Goal: Ask a question

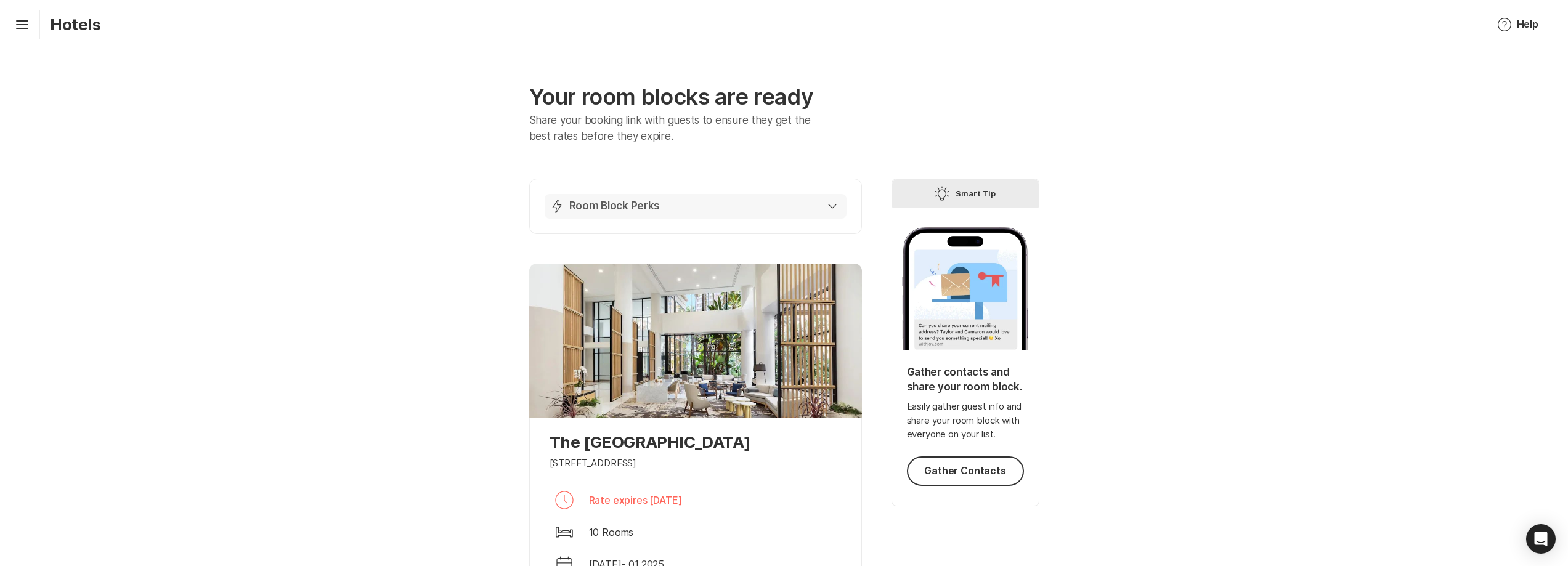
click at [842, 209] on button "Lightning Bolt Room Block Perks" at bounding box center [695, 206] width 302 height 24
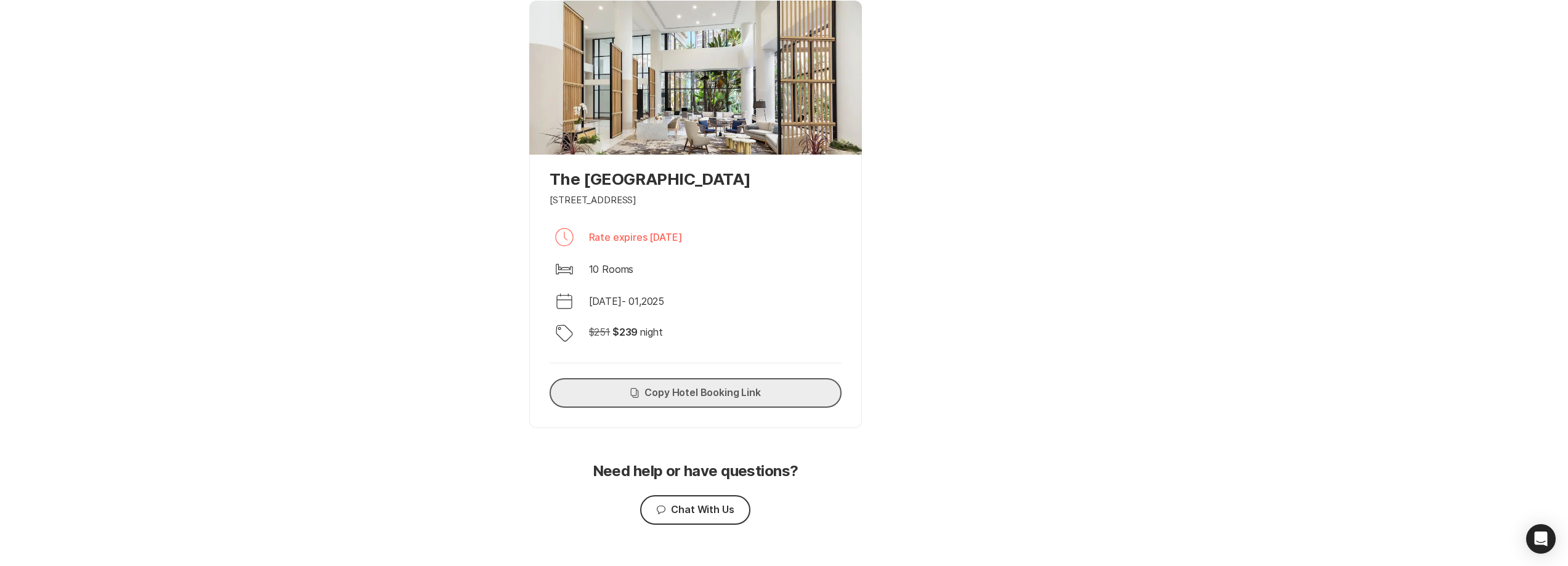
scroll to position [824, 0]
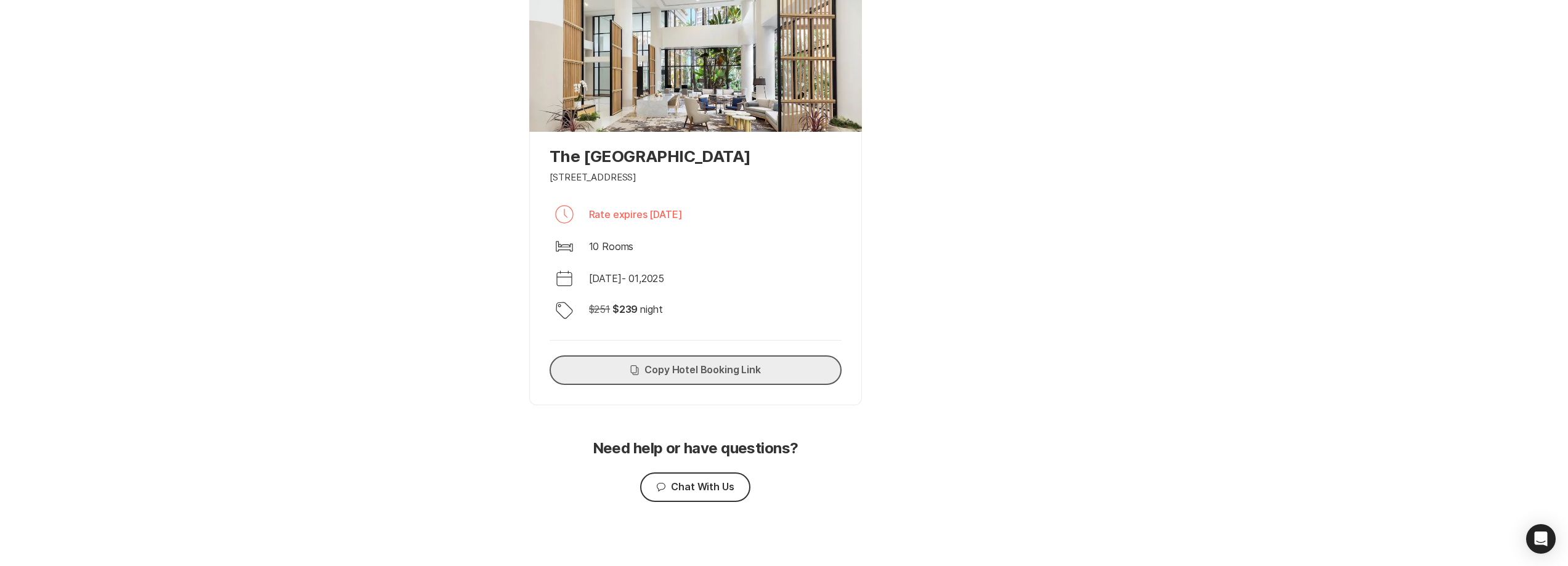
click at [715, 373] on button "Copy Copy Hotel Booking Link" at bounding box center [695, 370] width 292 height 30
click at [684, 489] on button "Chat Chat With Us" at bounding box center [695, 487] width 110 height 30
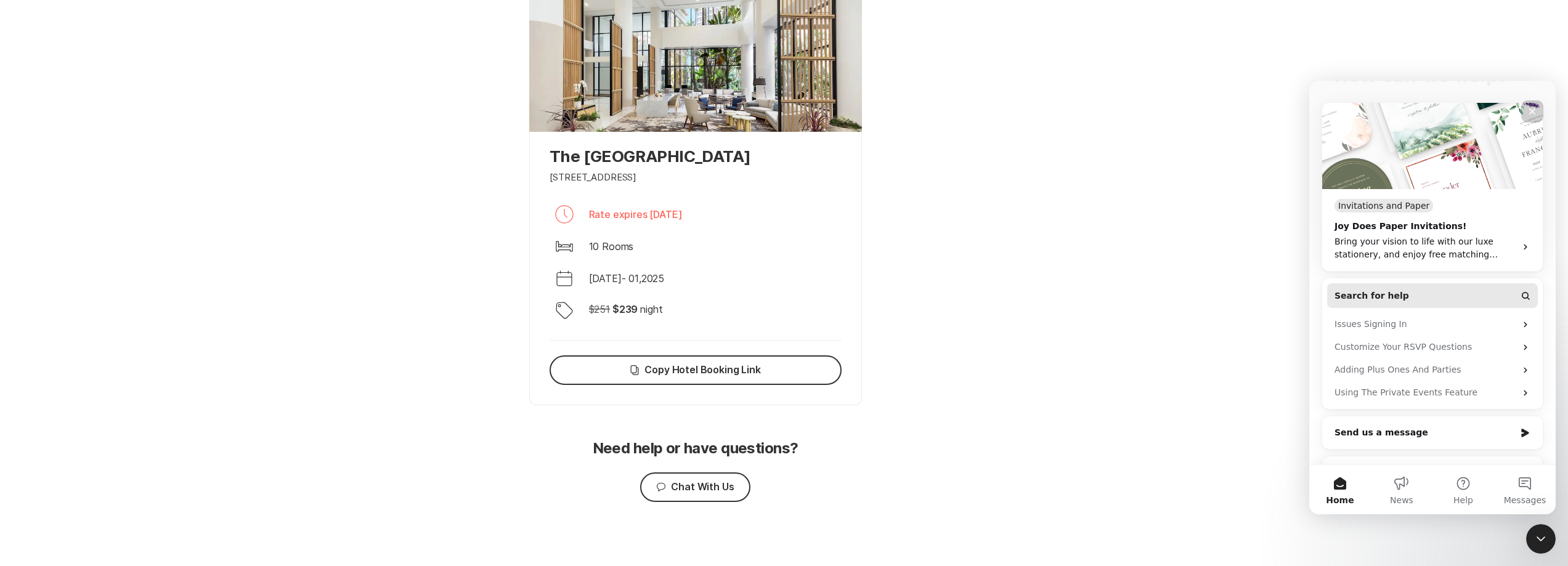
scroll to position [177, 0]
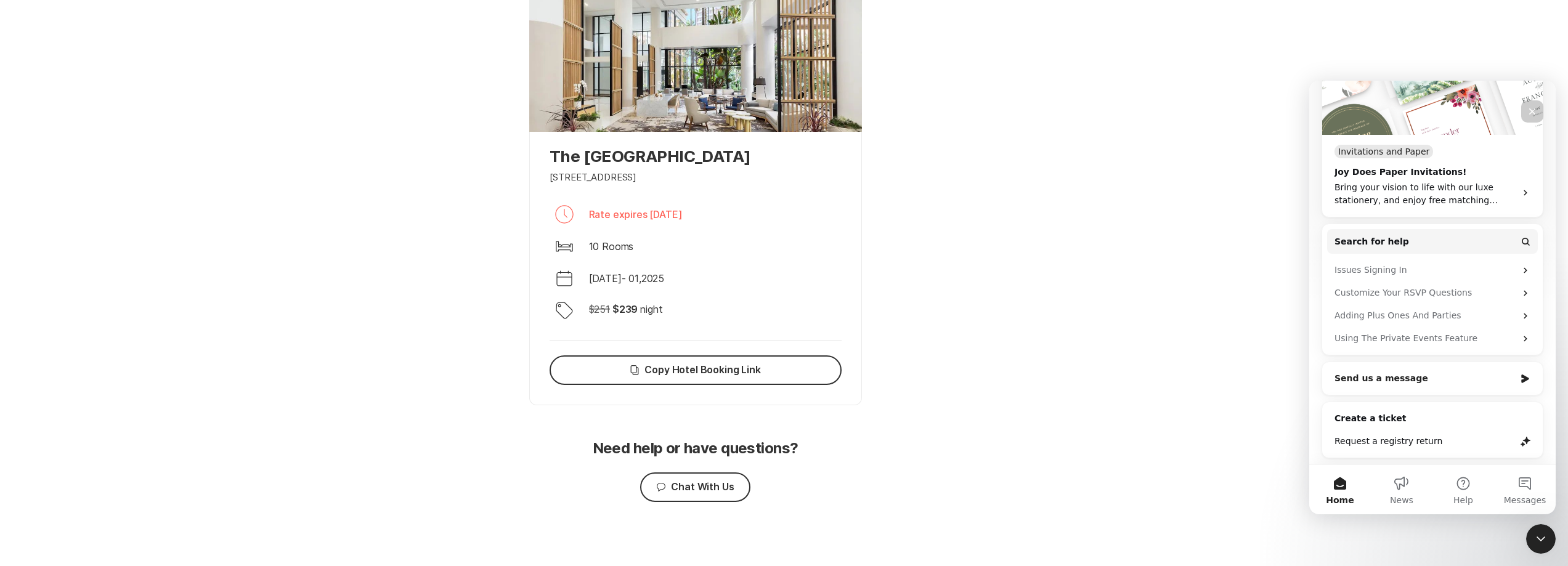
click at [1383, 374] on div "Send us a message" at bounding box center [1425, 379] width 181 height 13
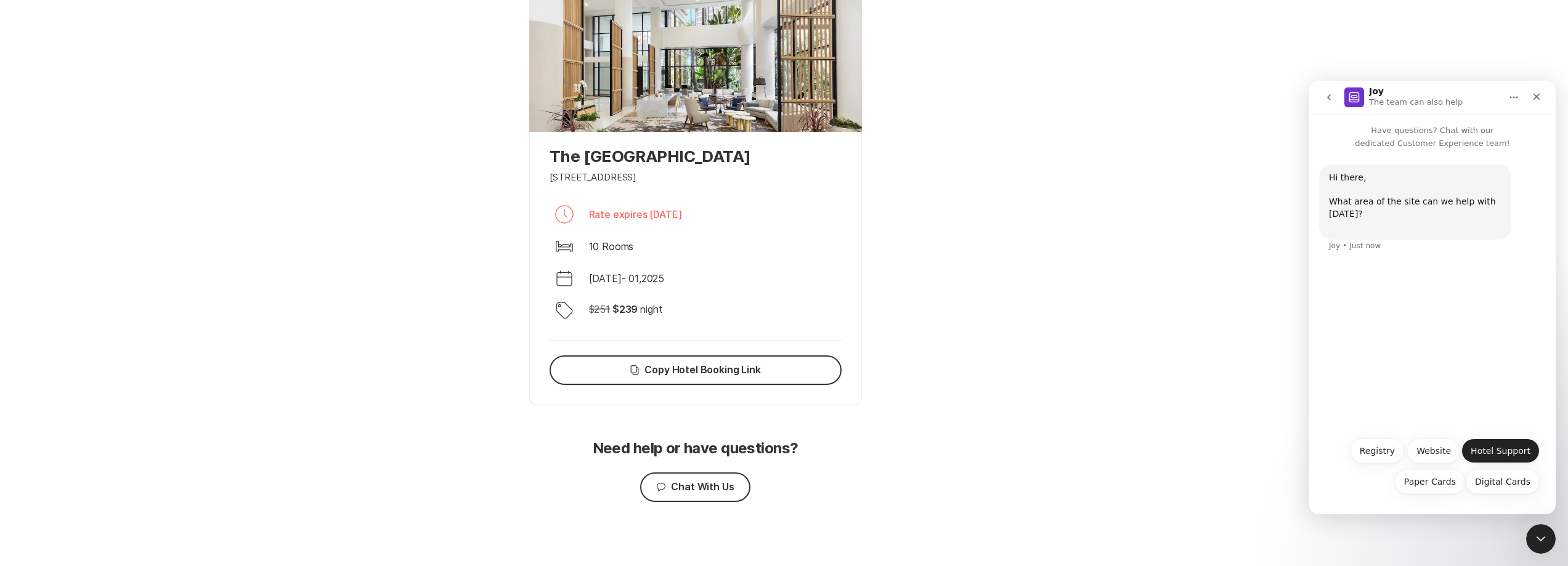
click at [1483, 455] on button "Hotel Support" at bounding box center [1501, 450] width 78 height 24
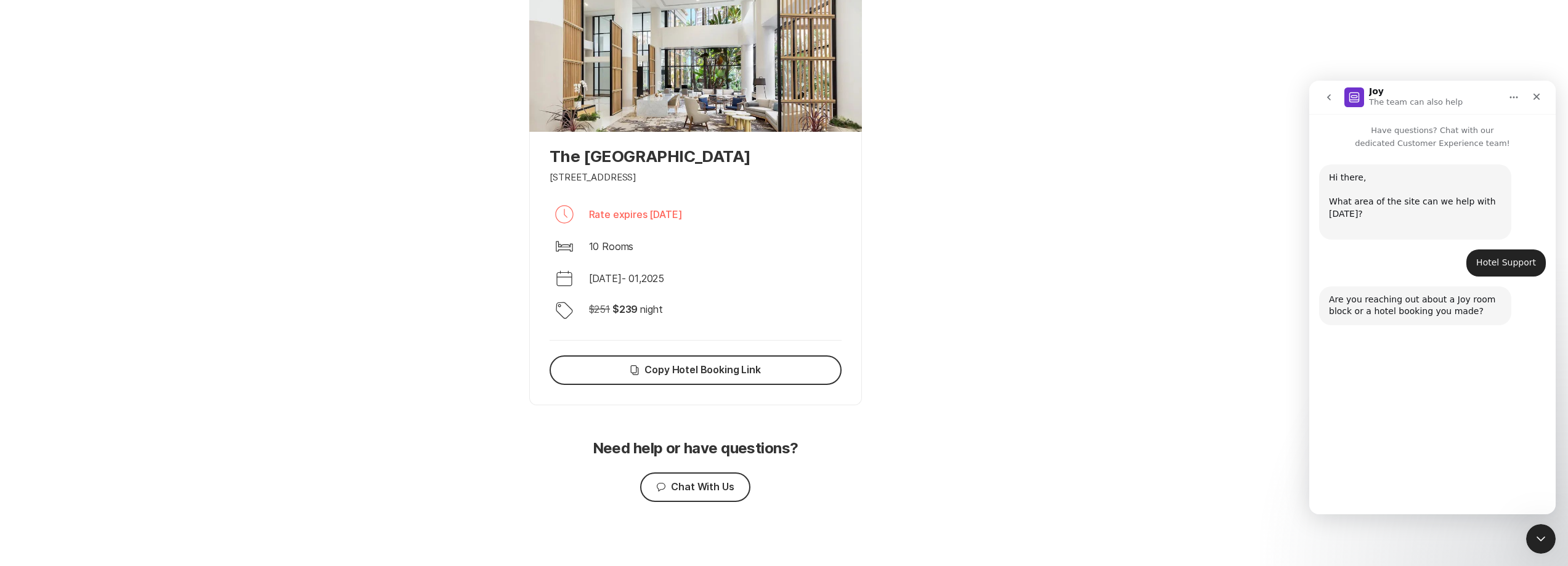
click at [1367, 478] on button "Room Block" at bounding box center [1362, 480] width 69 height 24
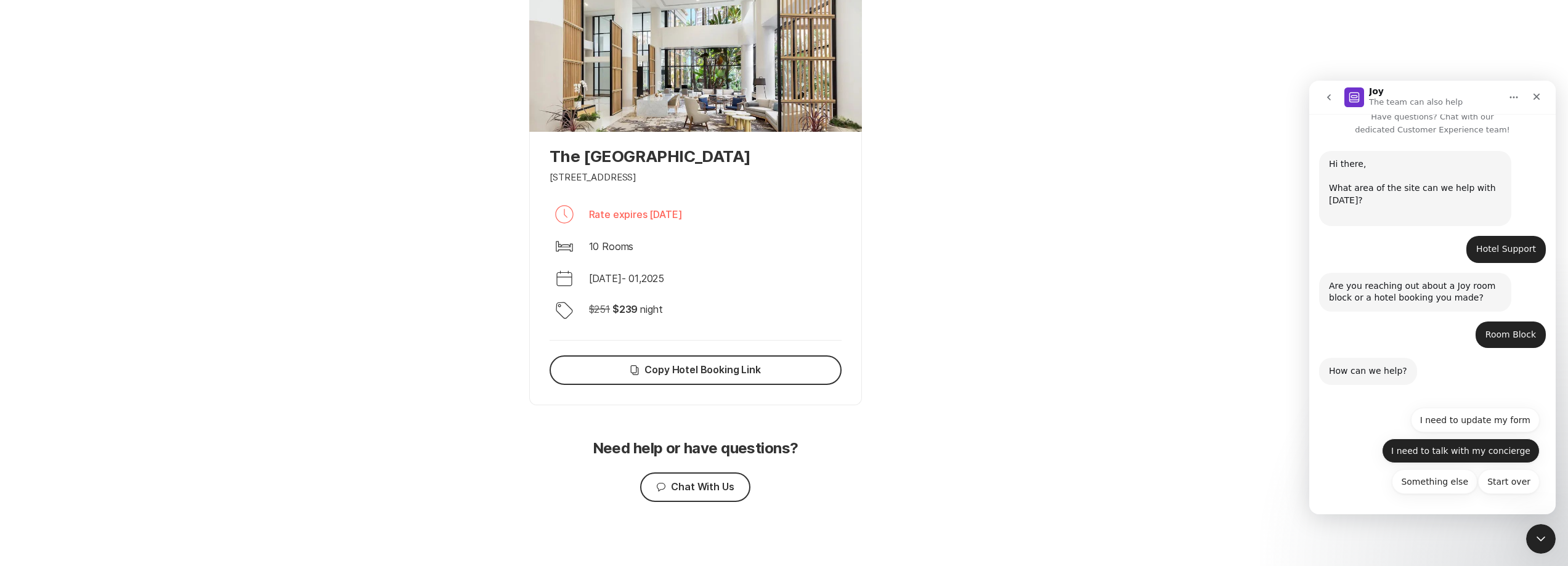
click at [1432, 452] on button "I need to talk with my concierge" at bounding box center [1461, 450] width 158 height 24
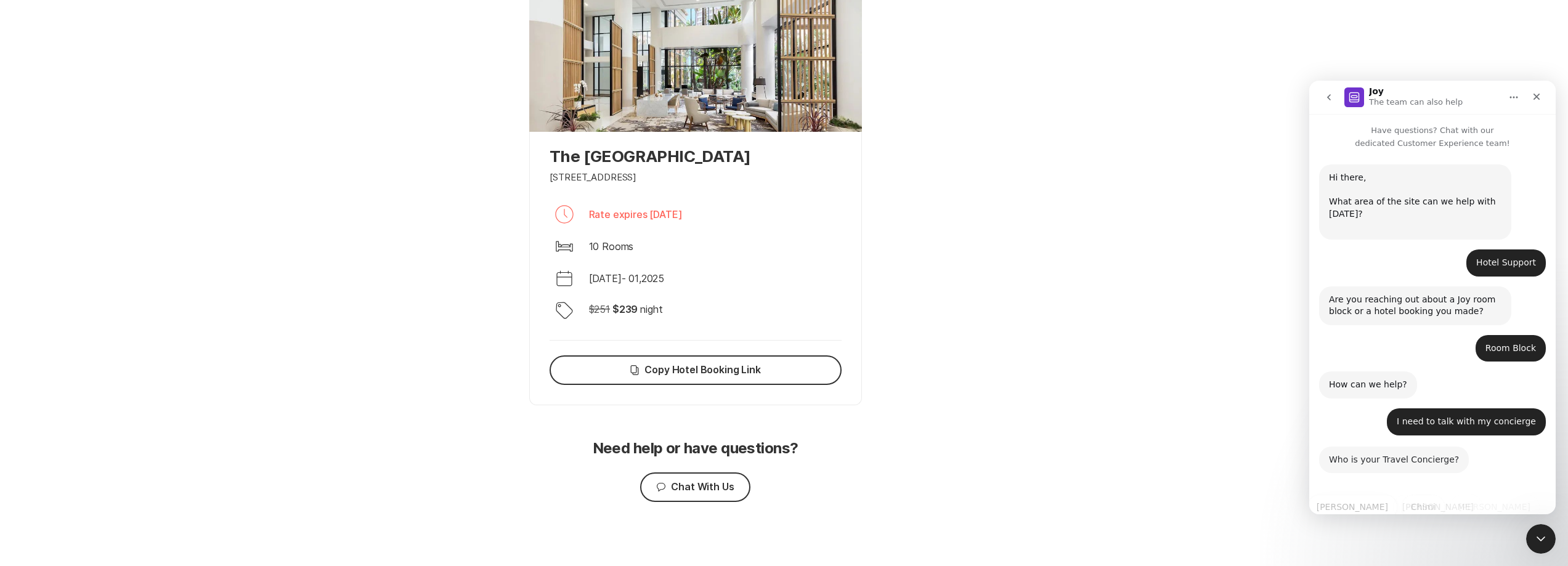
scroll to position [56, 0]
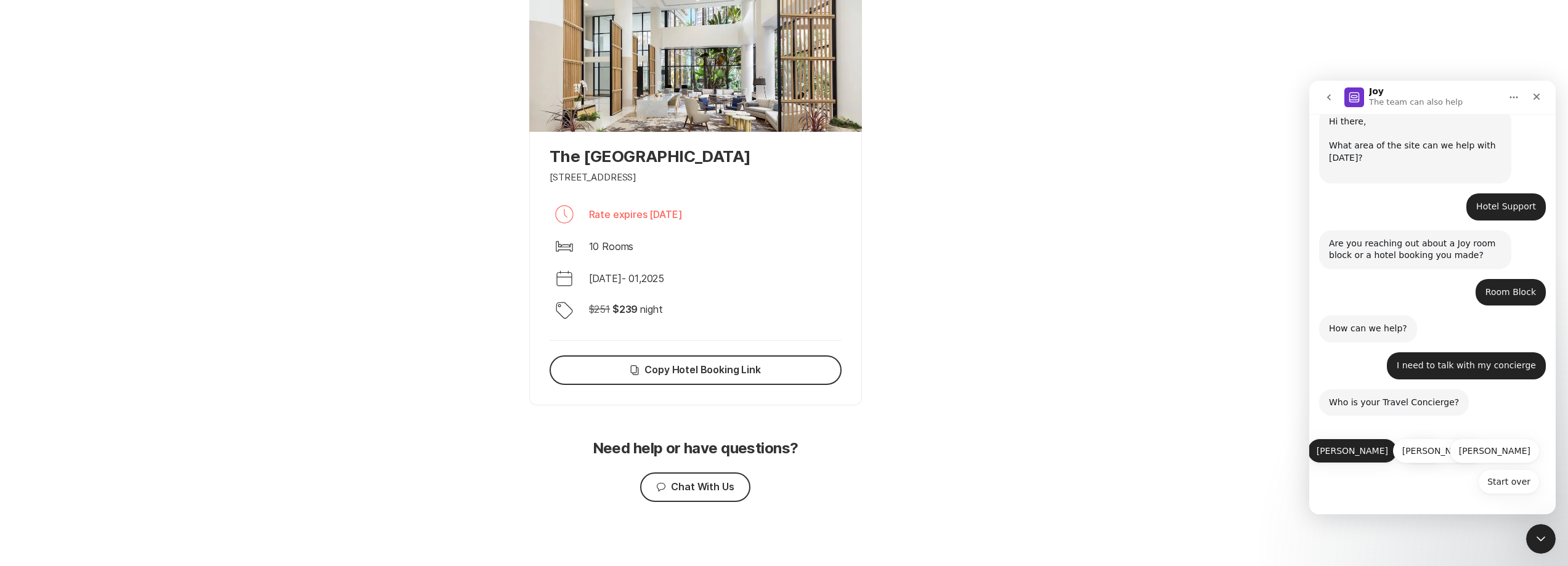
click at [1365, 457] on button "[PERSON_NAME]" at bounding box center [1352, 450] width 90 height 24
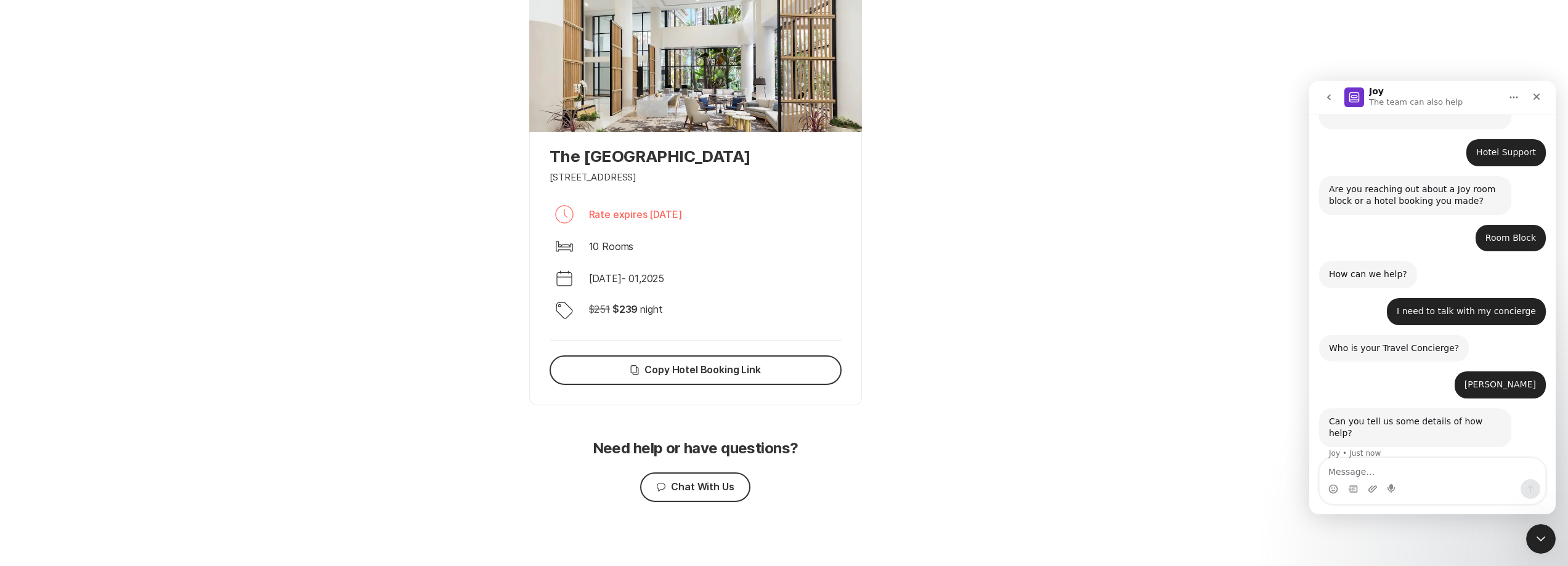
scroll to position [113, 0]
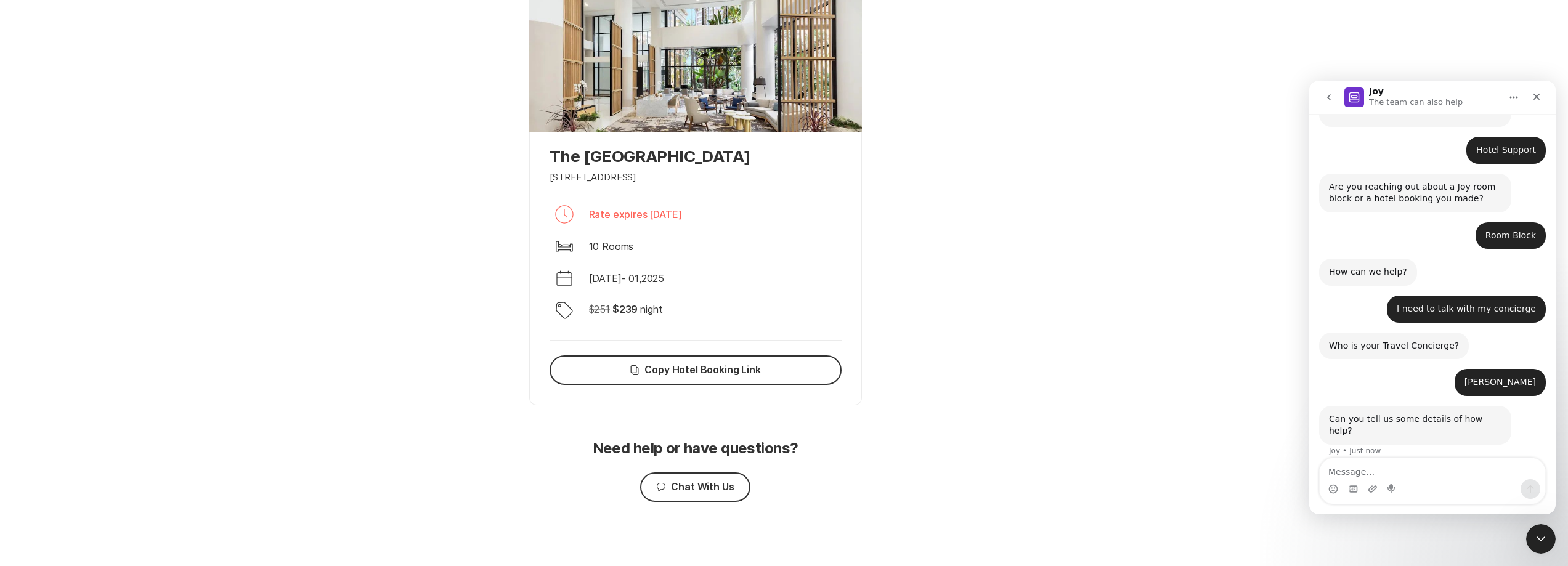
click at [1409, 465] on textarea "Message…" at bounding box center [1432, 469] width 225 height 21
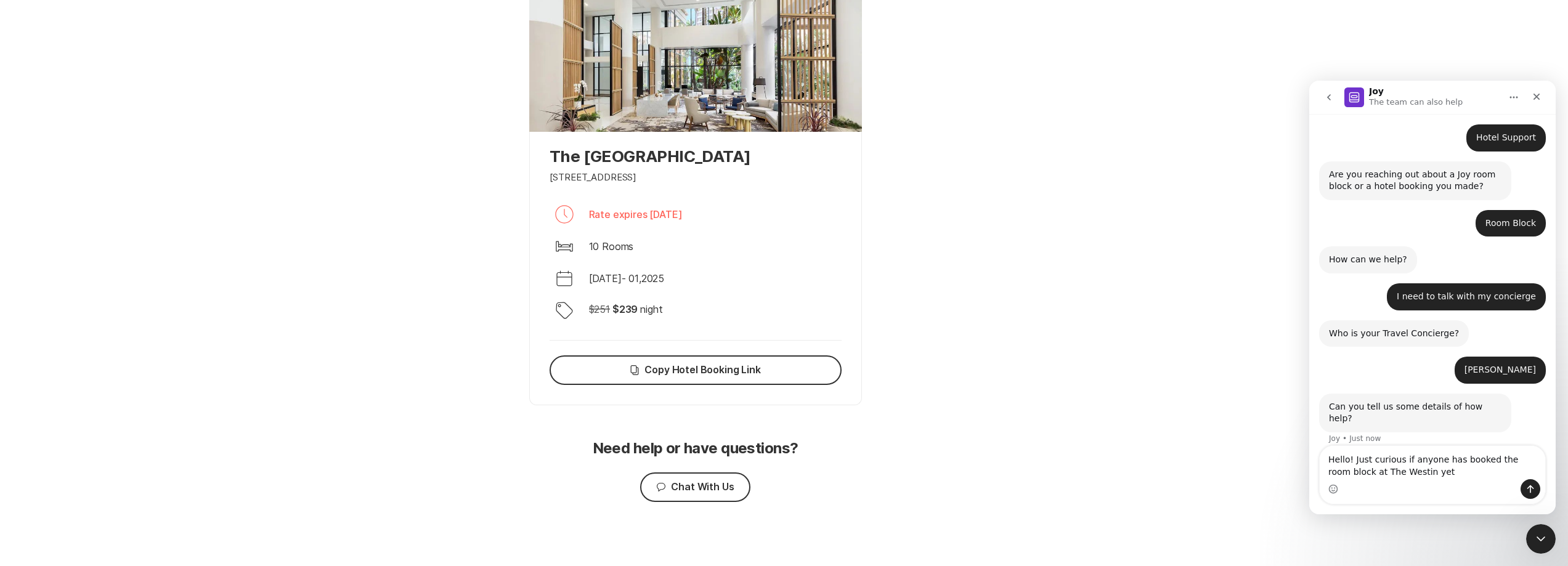
type textarea "Hello! Just curious if anyone has booked the room block at The Westin yet."
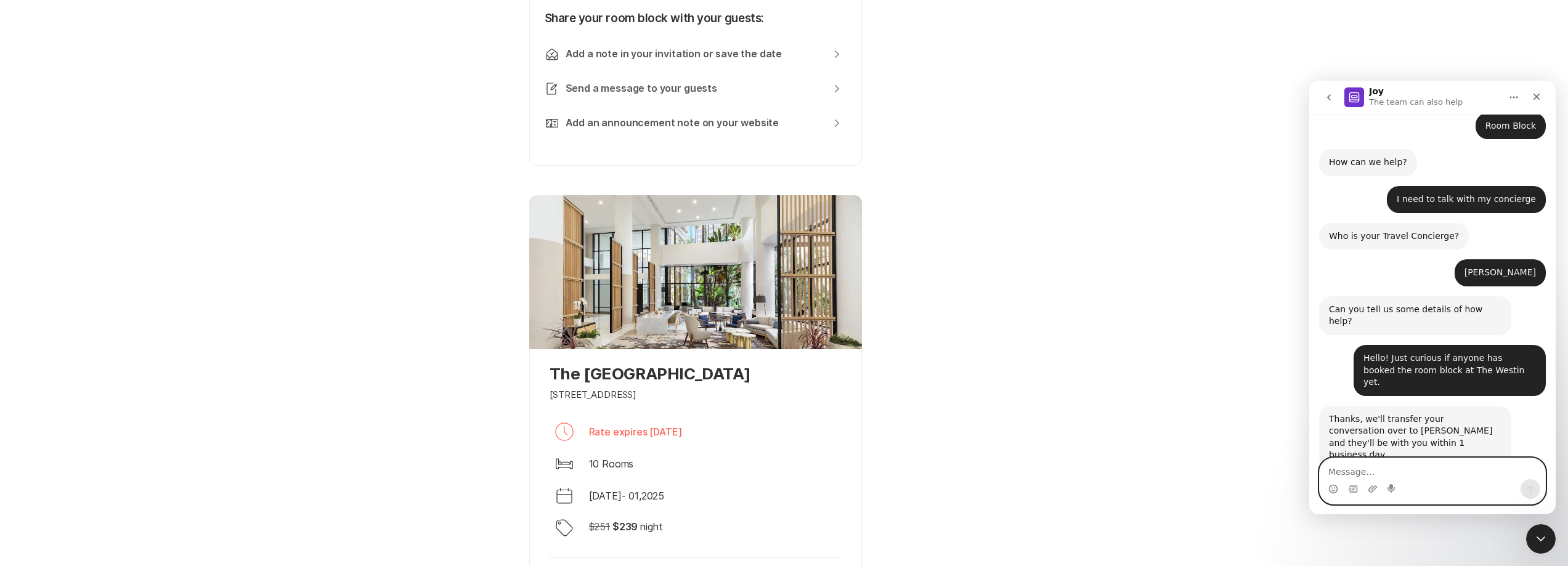
scroll to position [393, 0]
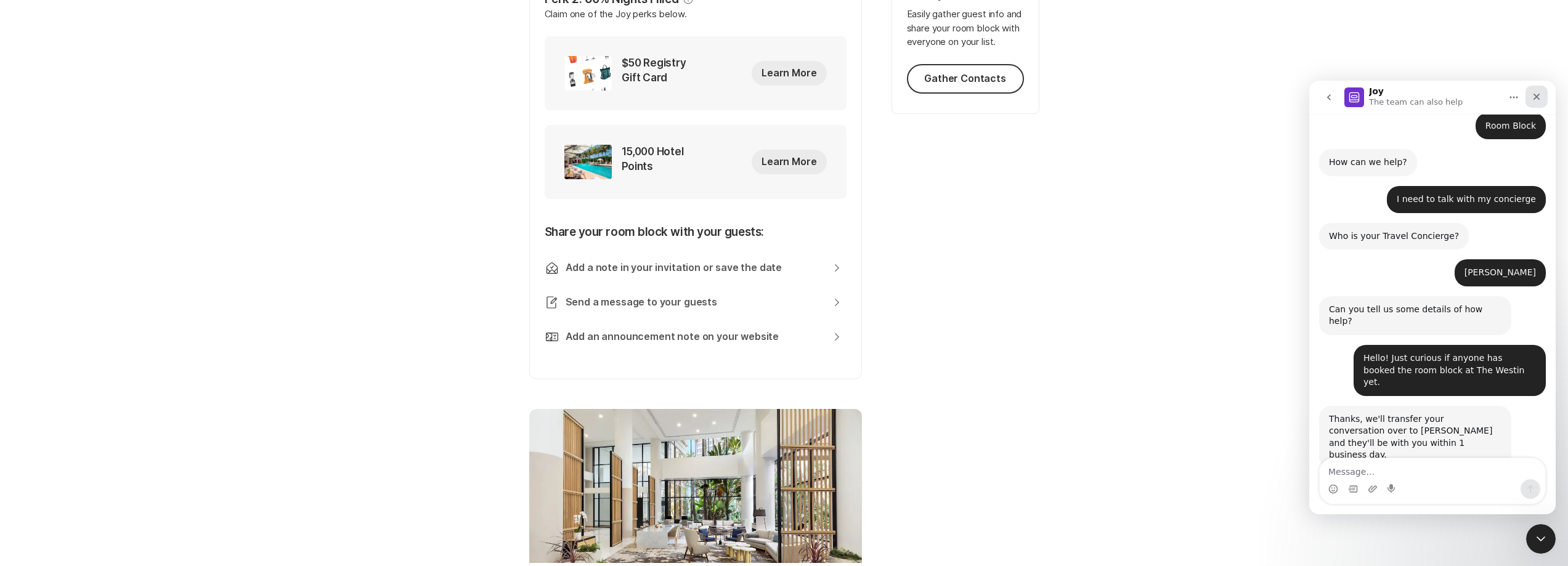
click at [1537, 97] on icon "Close" at bounding box center [1536, 97] width 7 height 7
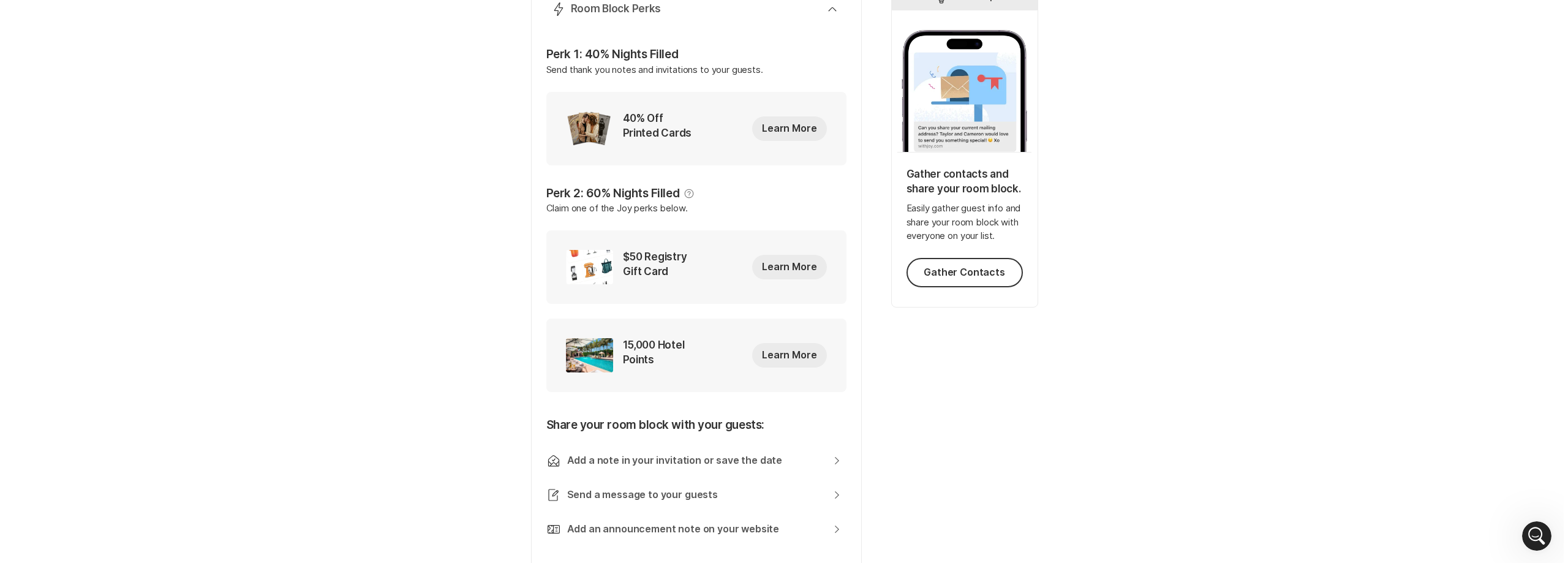
scroll to position [0, 0]
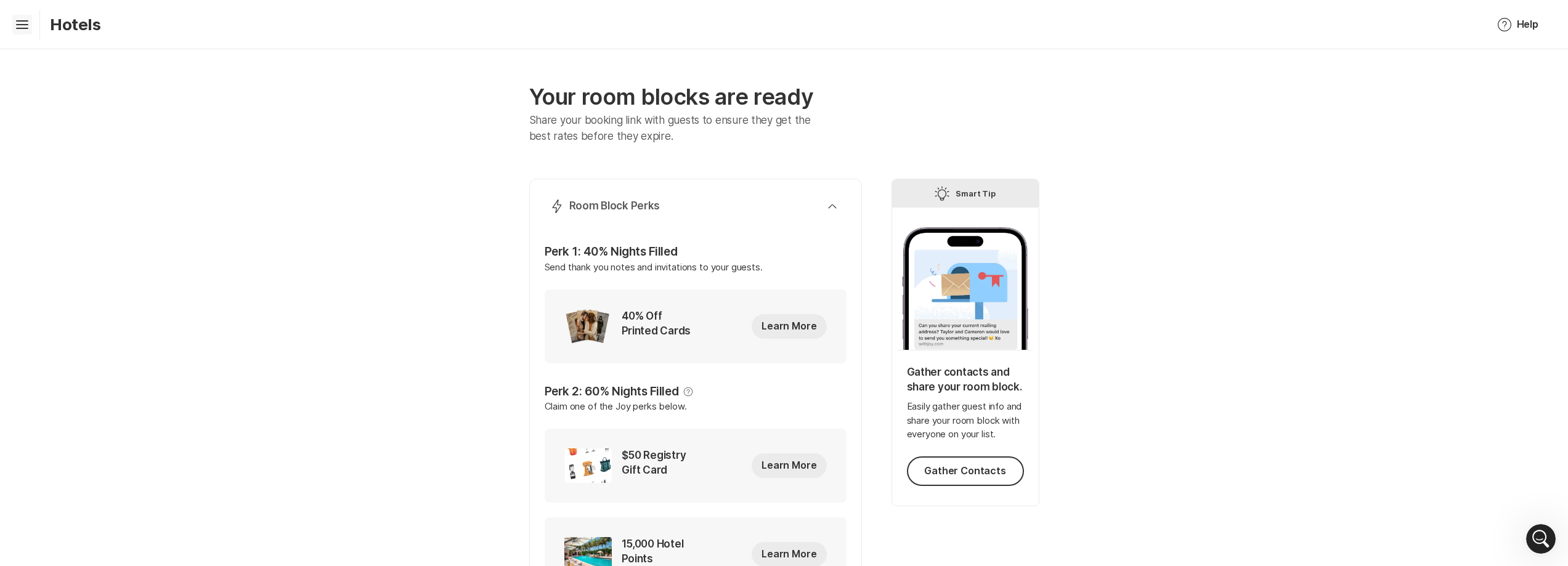
click at [22, 29] on icon "Hamburger" at bounding box center [22, 24] width 20 height 20
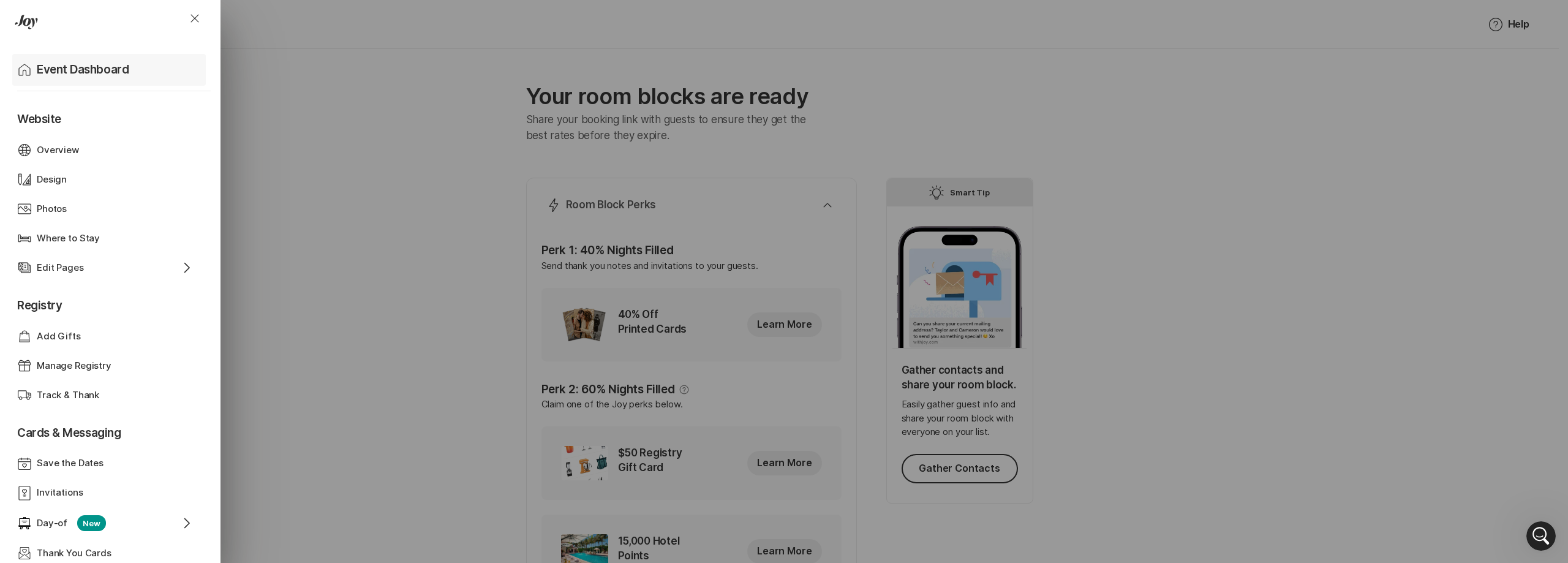
click at [98, 66] on p "Event Dashboard" at bounding box center [82, 69] width 92 height 17
